Goal: Find specific page/section: Find specific page/section

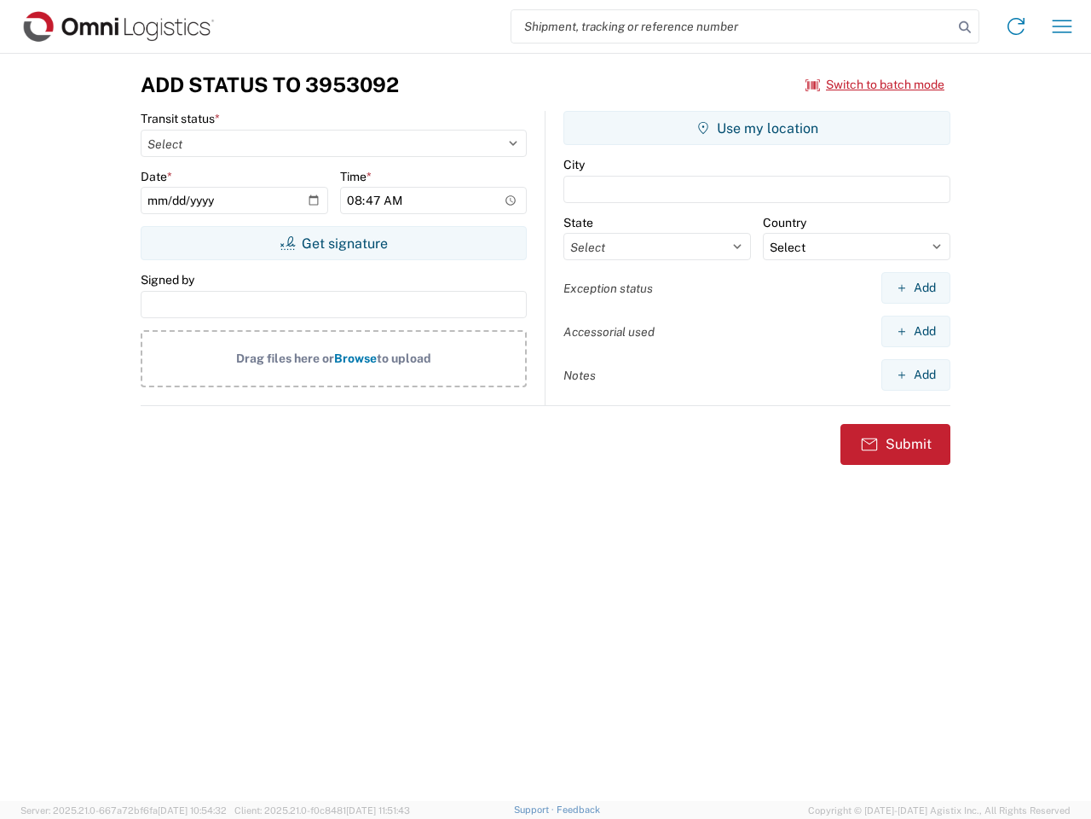
click at [732, 26] on input "search" at bounding box center [733, 26] width 442 height 32
click at [965, 27] on icon at bounding box center [965, 27] width 24 height 24
click at [1016, 26] on icon at bounding box center [1016, 26] width 27 height 27
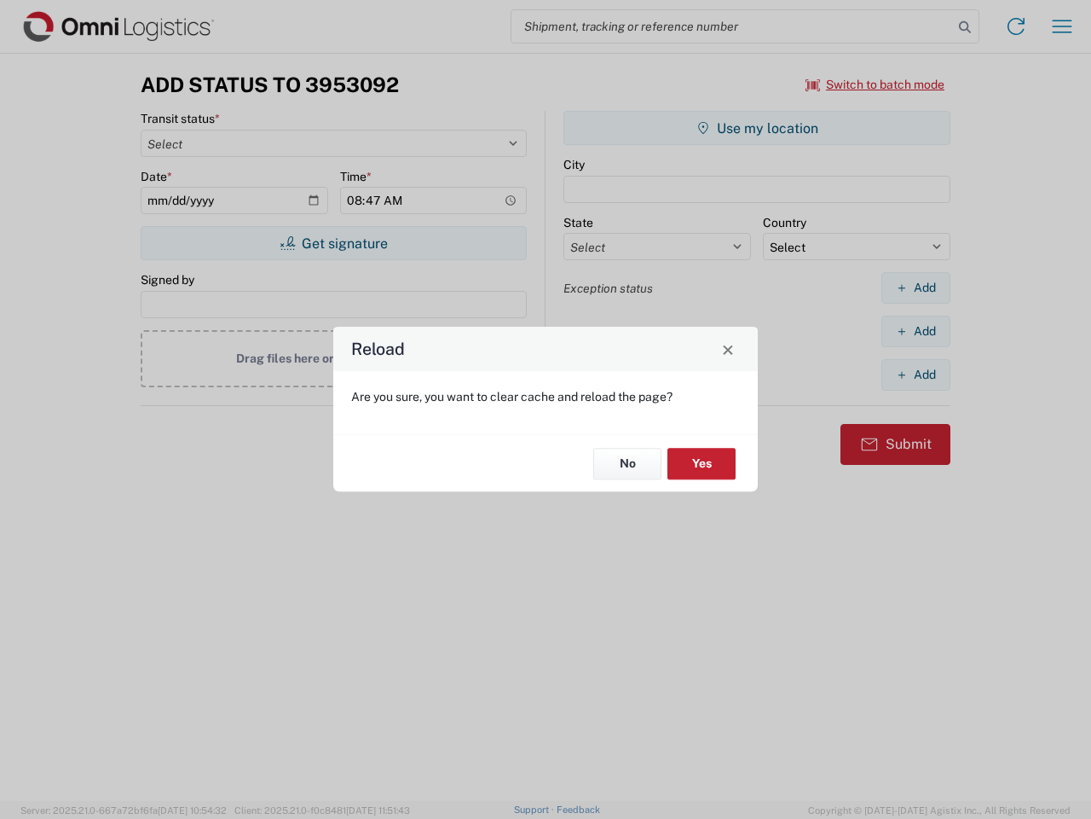
click at [1062, 26] on div "Reload Are you sure, you want to clear cache and reload the page? No Yes" at bounding box center [545, 409] width 1091 height 819
click at [876, 84] on div "Reload Are you sure, you want to clear cache and reload the page? No Yes" at bounding box center [545, 409] width 1091 height 819
click at [333, 243] on div "Reload Are you sure, you want to clear cache and reload the page? No Yes" at bounding box center [545, 409] width 1091 height 819
click at [757, 128] on div "Reload Are you sure, you want to clear cache and reload the page? No Yes" at bounding box center [545, 409] width 1091 height 819
click at [916, 287] on div "Reload Are you sure, you want to clear cache and reload the page? No Yes" at bounding box center [545, 409] width 1091 height 819
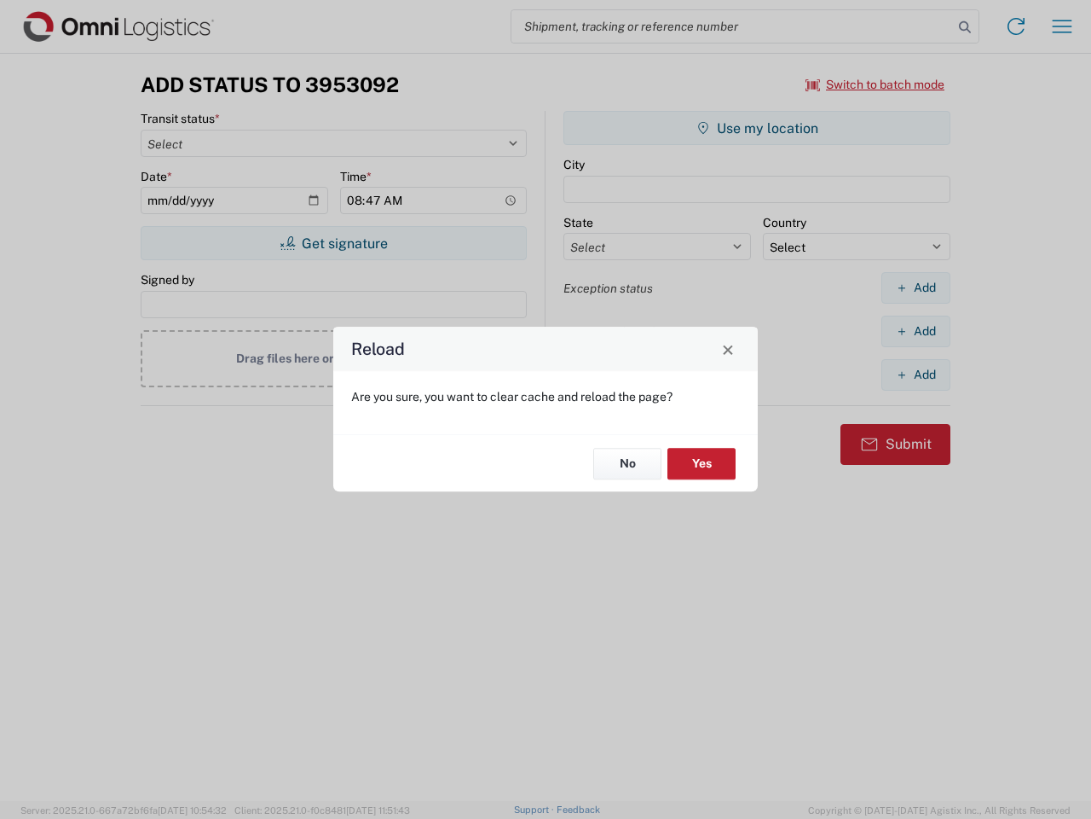
click at [916, 331] on div "Reload Are you sure, you want to clear cache and reload the page? No Yes" at bounding box center [545, 409] width 1091 height 819
click at [916, 374] on div "Reload Are you sure, you want to clear cache and reload the page? No Yes" at bounding box center [545, 409] width 1091 height 819
